Goal: Task Accomplishment & Management: Manage account settings

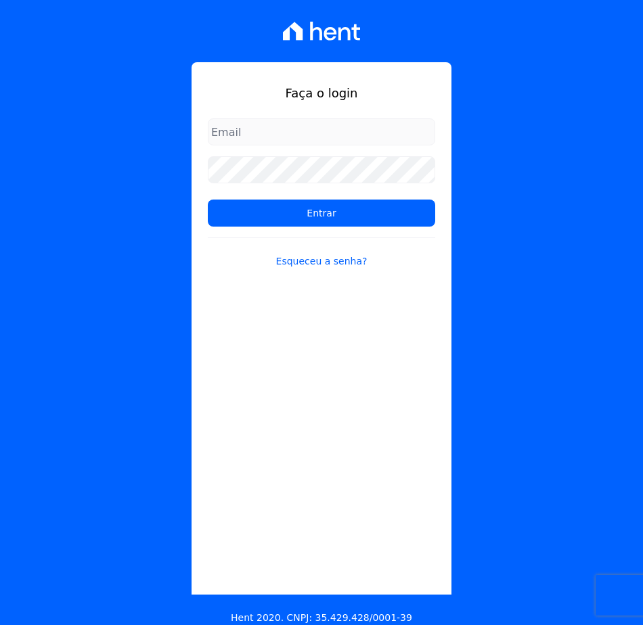
click at [354, 135] on input "email" at bounding box center [321, 131] width 227 height 27
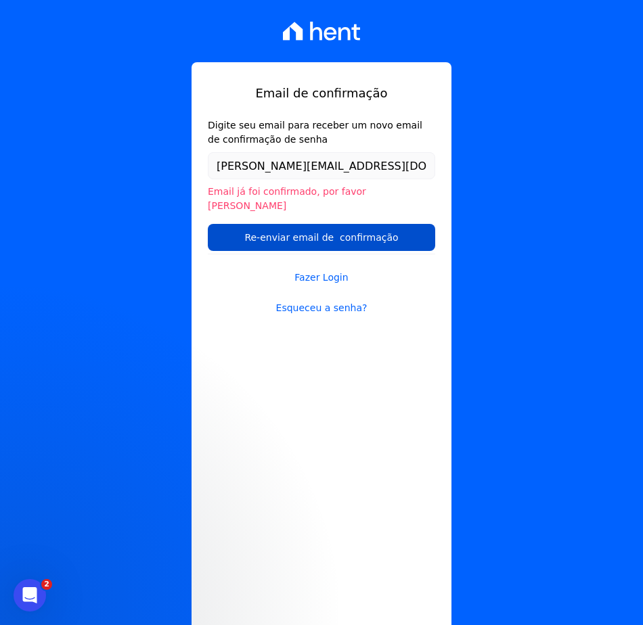
click at [375, 227] on input "Re-enviar email de confirmação" at bounding box center [321, 237] width 227 height 27
click at [315, 224] on input "Re-enviar email de confirmação" at bounding box center [321, 237] width 227 height 27
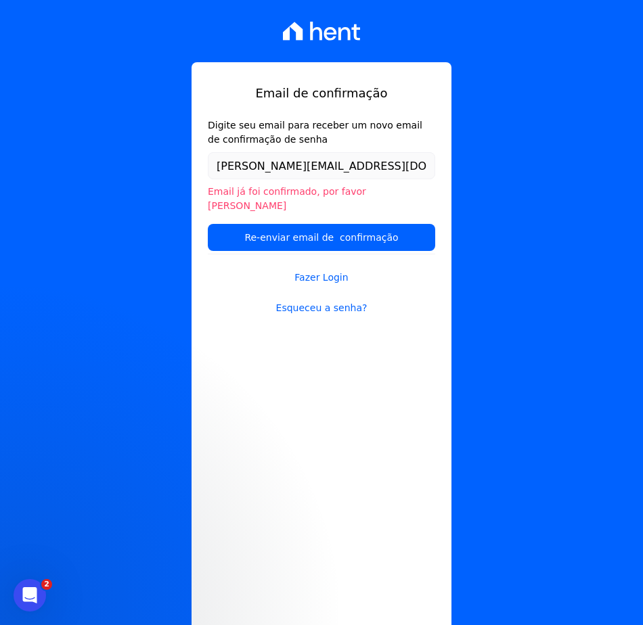
drag, startPoint x: 433, startPoint y: 378, endPoint x: 394, endPoint y: 375, distance: 39.3
click at [433, 379] on div "Email de confirmação Digite seu email para receber um novo email de confirmação…" at bounding box center [321, 343] width 260 height 563
click at [390, 370] on div "Email de confirmação Digite seu email para receber um novo email de confirmação…" at bounding box center [321, 343] width 260 height 563
click at [276, 168] on input "giulia.alves@e-arke.com" at bounding box center [321, 165] width 227 height 27
drag, startPoint x: 153, startPoint y: 312, endPoint x: 185, endPoint y: 343, distance: 44.5
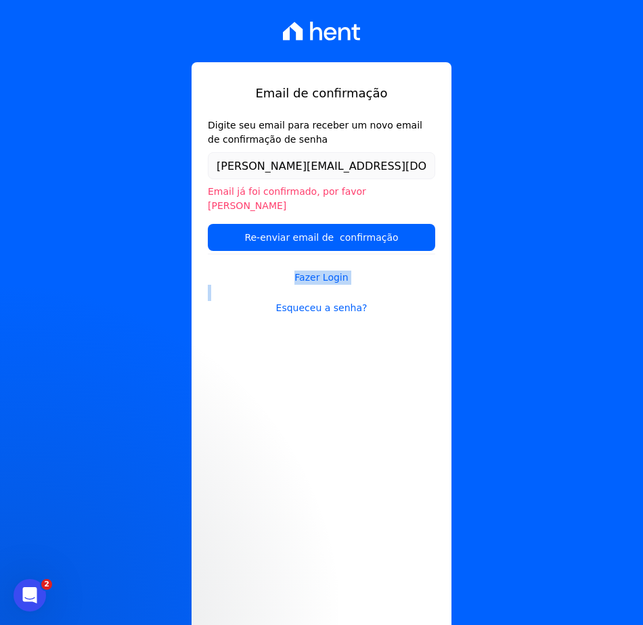
click at [185, 343] on div "Email de confirmação Digite seu email para receber um novo email de confirmação…" at bounding box center [321, 312] width 643 height 625
drag, startPoint x: 185, startPoint y: 343, endPoint x: 329, endPoint y: 270, distance: 160.9
click at [329, 270] on link "Fazer Login" at bounding box center [321, 269] width 227 height 31
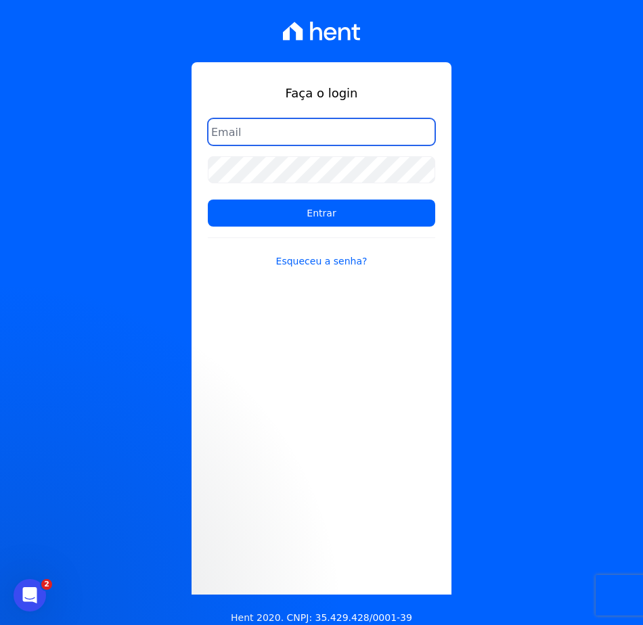
click at [306, 130] on input "email" at bounding box center [321, 131] width 227 height 27
click at [569, 135] on div "Faça o login Entrar Esqueceu a senha? Hent 2020. CNPJ: 35.429.428/0001-39" at bounding box center [321, 312] width 643 height 625
click at [392, 157] on form "Entrar Esqueceu a senha?" at bounding box center [321, 201] width 227 height 166
